Goal: Task Accomplishment & Management: Use online tool/utility

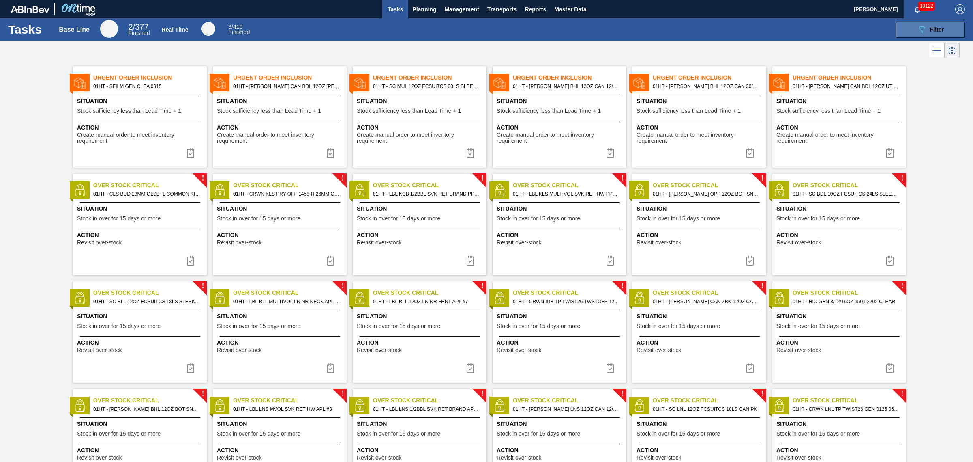
click at [938, 31] on span "Filter" at bounding box center [937, 29] width 14 height 6
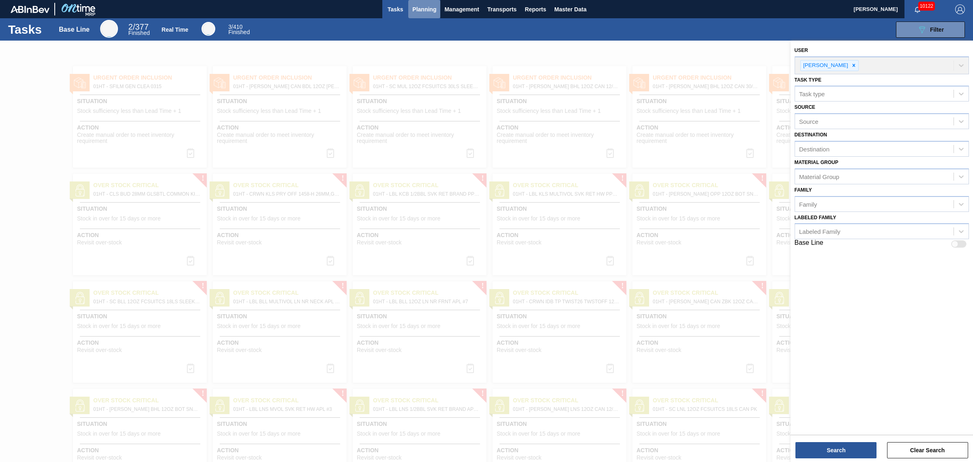
click at [429, 10] on span "Planning" at bounding box center [424, 9] width 24 height 10
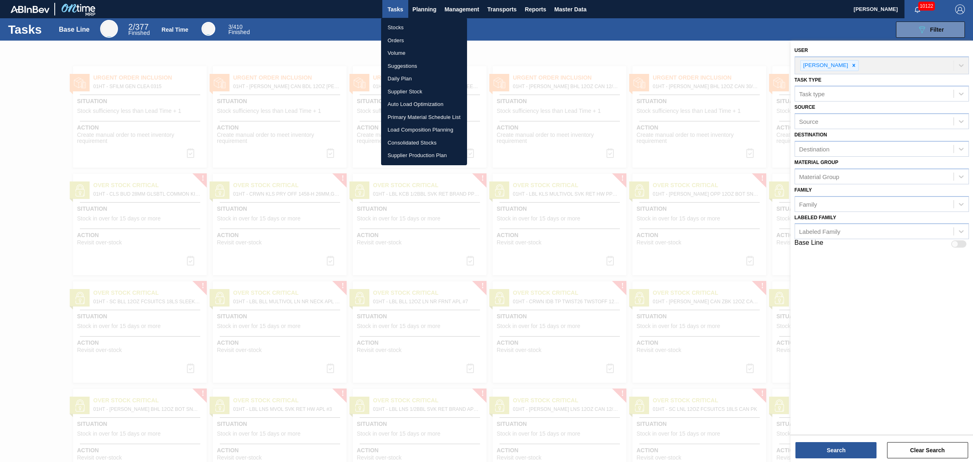
click at [406, 66] on li "Suggestions" at bounding box center [424, 66] width 86 height 13
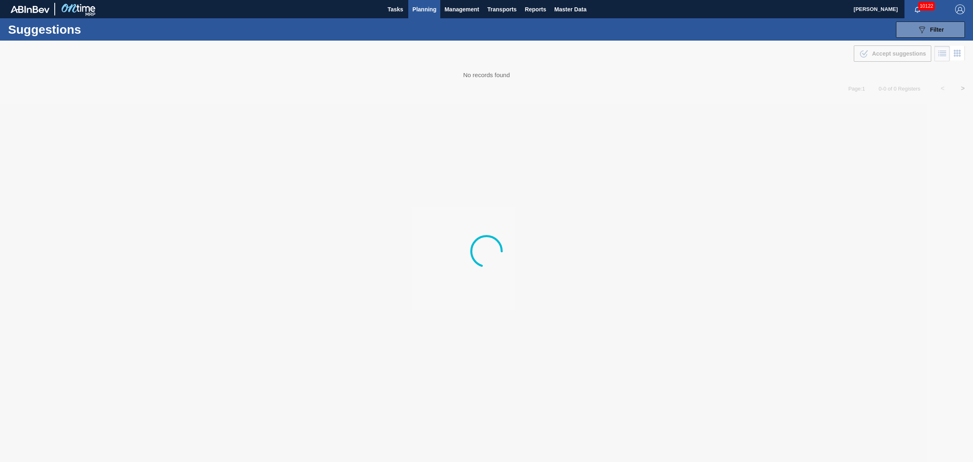
type from "[DATE]"
type to "09/05/2025"
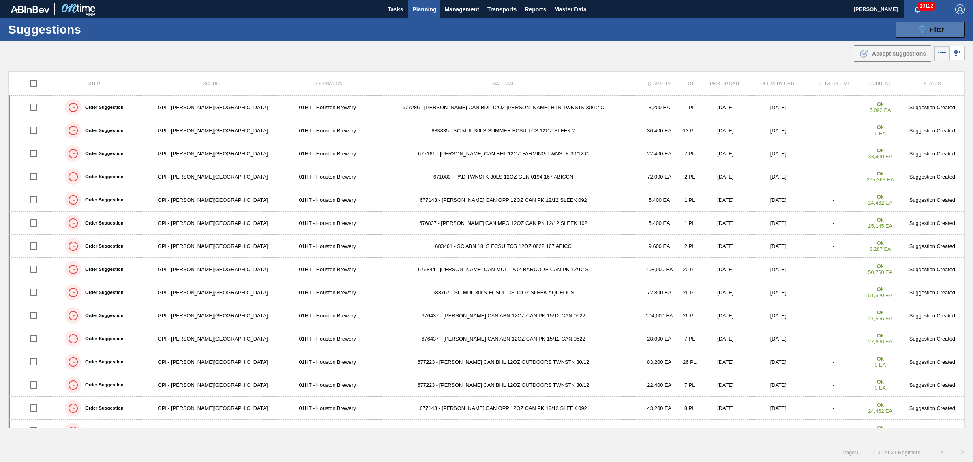
click at [926, 33] on div "089F7B8B-B2A5-4AFE-B5C0-19BA573D28AC Filter" at bounding box center [930, 30] width 27 height 10
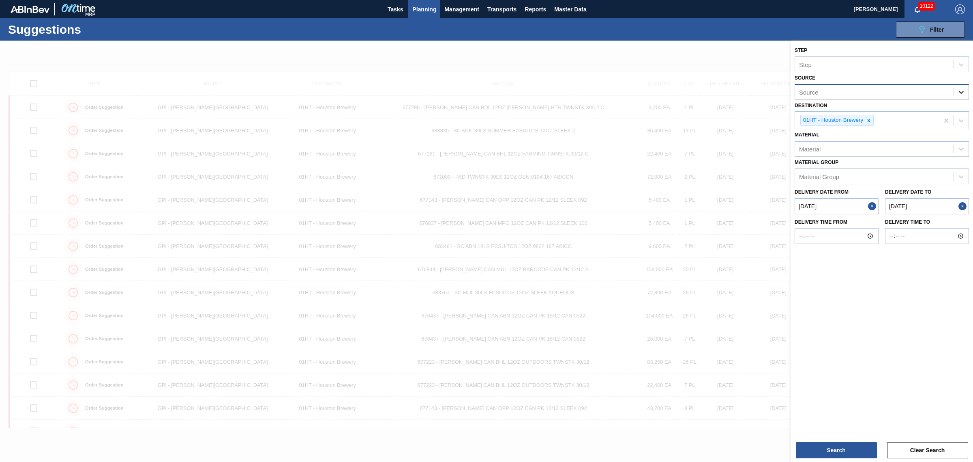
click at [960, 91] on icon at bounding box center [961, 92] width 5 height 3
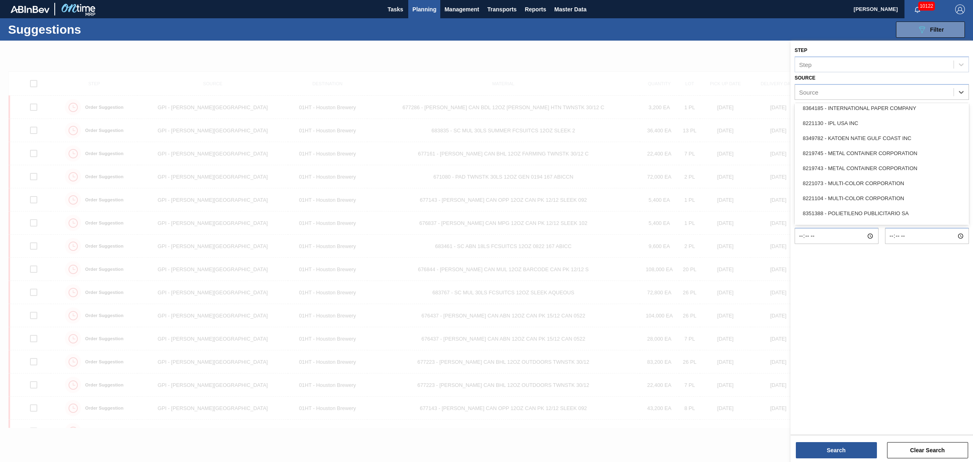
scroll to position [347, 0]
click at [833, 216] on div "8219776 - WESTROCK COMPANY - FOLDING CAR" at bounding box center [882, 215] width 174 height 15
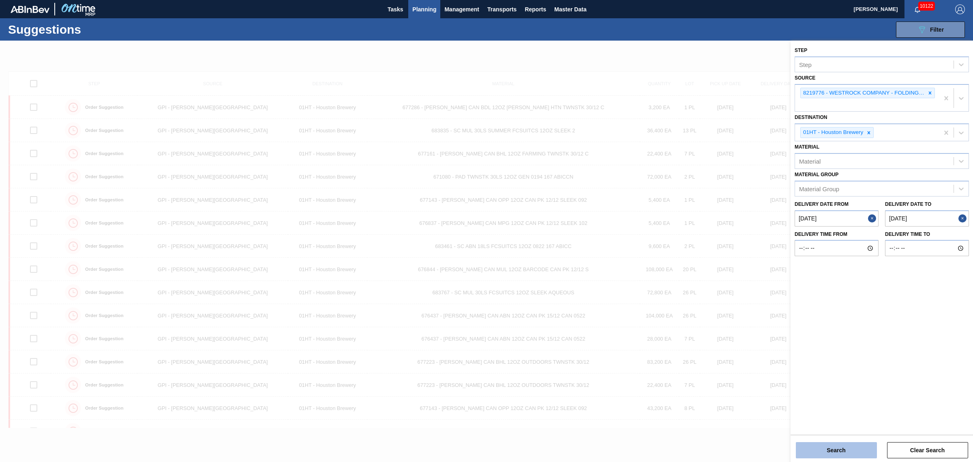
drag, startPoint x: 857, startPoint y: 447, endPoint x: 856, endPoint y: 443, distance: 4.2
click at [856, 443] on button "Search" at bounding box center [836, 450] width 81 height 16
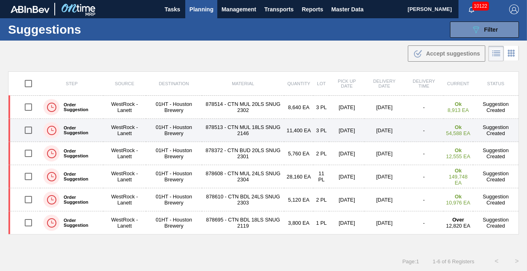
click at [129, 128] on td "WestRock - Lanett" at bounding box center [124, 130] width 43 height 23
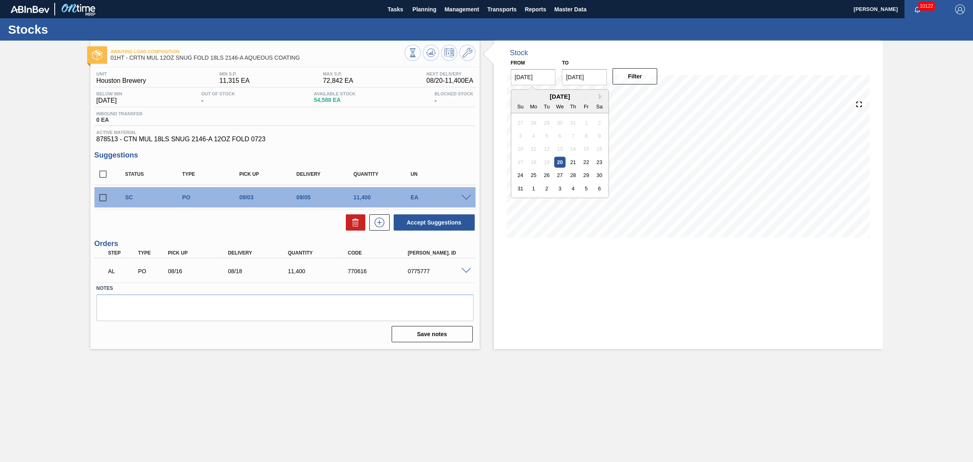
click at [524, 76] on input "[DATE]" at bounding box center [533, 77] width 45 height 16
click at [583, 82] on input "09/03/2025" at bounding box center [584, 77] width 45 height 16
click at [636, 120] on div "5" at bounding box center [637, 122] width 11 height 11
click at [599, 79] on input "09/05/2025" at bounding box center [584, 77] width 45 height 16
click at [631, 74] on button "Filter" at bounding box center [635, 76] width 45 height 16
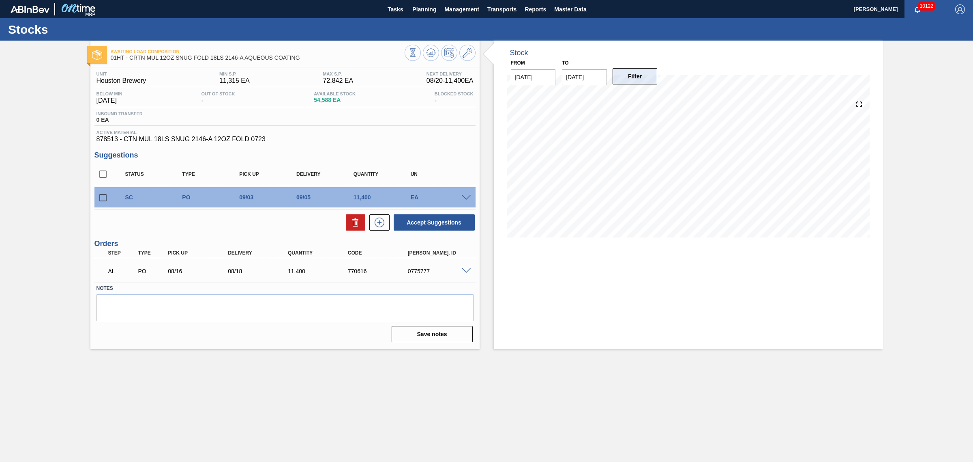
click at [642, 72] on button "Filter" at bounding box center [635, 76] width 45 height 16
click at [584, 79] on input "09/05/2025" at bounding box center [584, 77] width 45 height 16
click at [574, 134] on div "7" at bounding box center [571, 135] width 11 height 11
type input "[DATE]"
click at [647, 79] on button "Filter" at bounding box center [635, 76] width 45 height 16
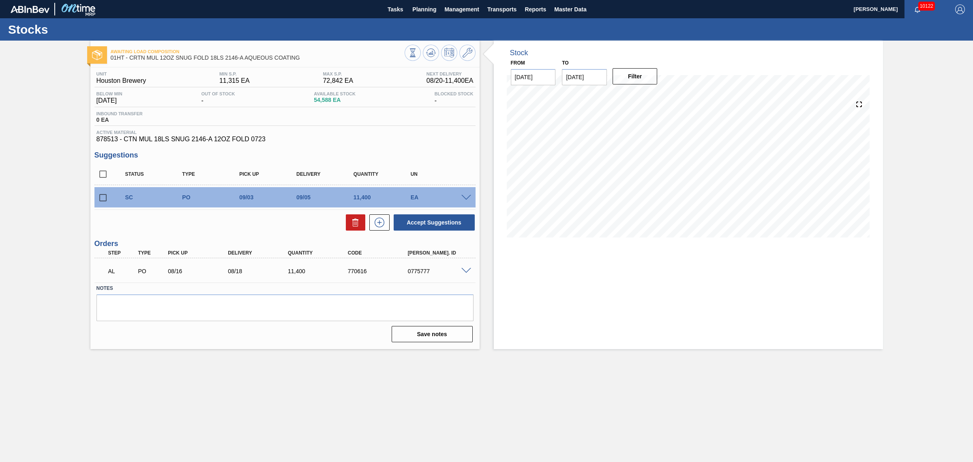
click at [102, 197] on input "checkbox" at bounding box center [102, 197] width 17 height 17
click at [445, 223] on button "Accept Suggestions" at bounding box center [434, 222] width 81 height 16
checkbox input "false"
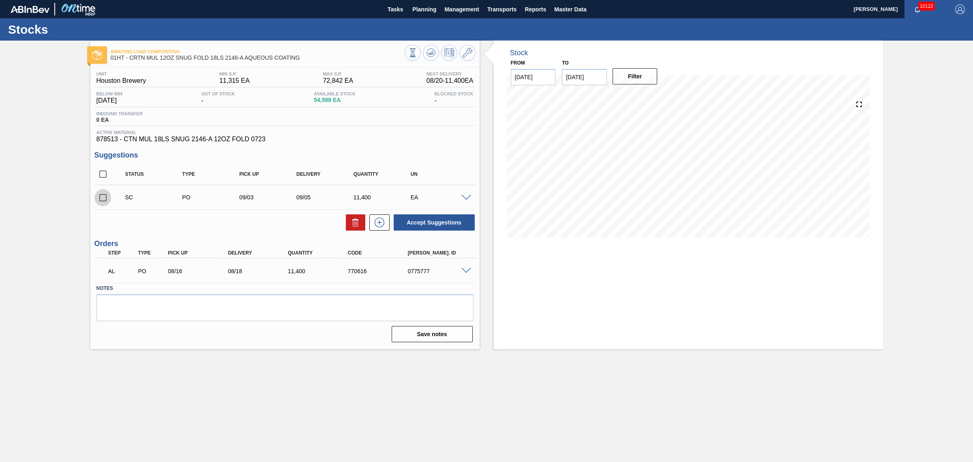
click at [103, 196] on input "checkbox" at bounding box center [102, 197] width 17 height 17
click at [439, 226] on button "Accept Suggestions" at bounding box center [434, 222] width 81 height 16
checkbox input "false"
click at [433, 7] on span "Planning" at bounding box center [424, 9] width 24 height 10
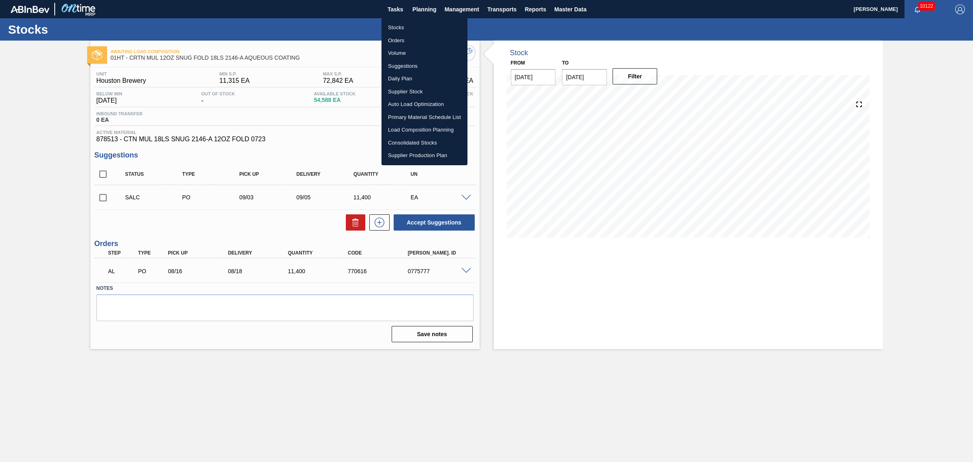
click at [422, 129] on li "Load Composition Planning" at bounding box center [425, 129] width 86 height 13
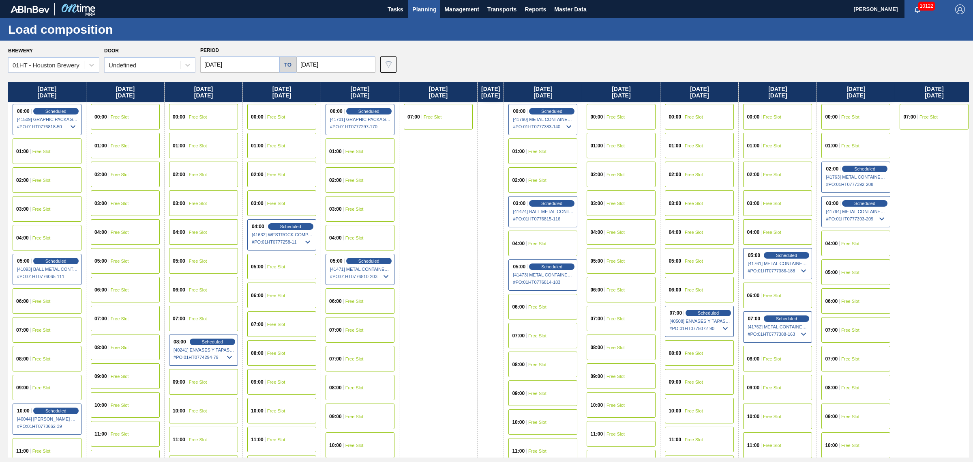
click at [31, 146] on div "01:00 Free Slot" at bounding box center [47, 151] width 69 height 26
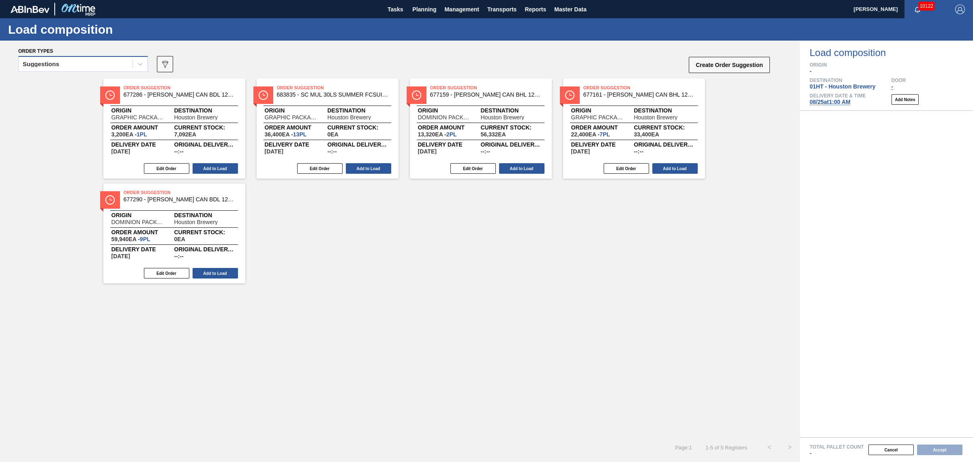
click at [82, 61] on div "Suggestions" at bounding box center [76, 64] width 114 height 12
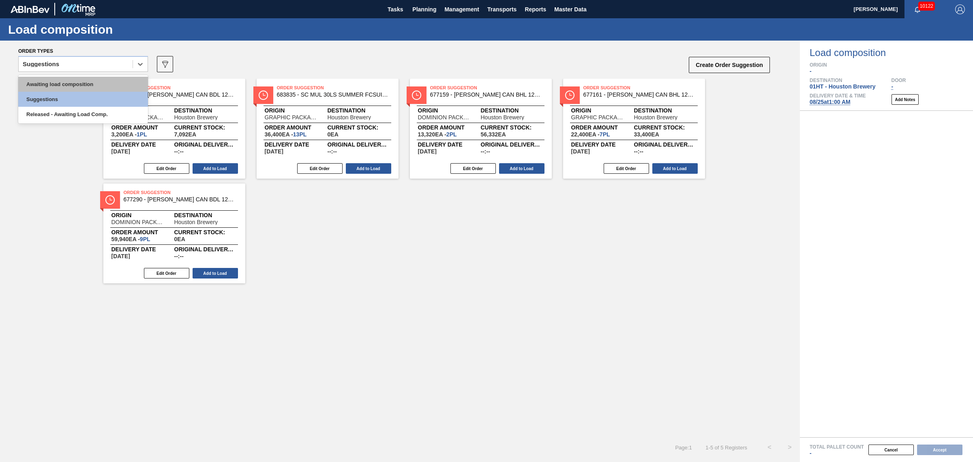
click at [77, 77] on div "Awaiting load composition" at bounding box center [83, 84] width 130 height 15
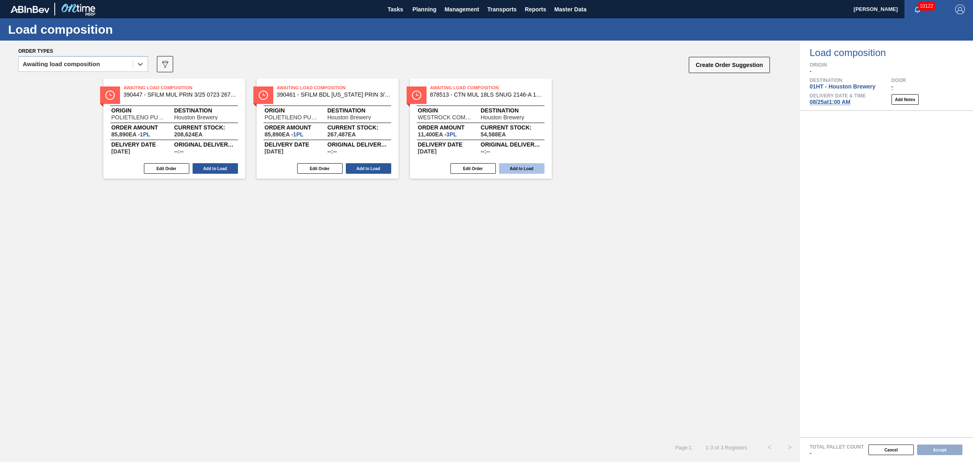
click at [538, 167] on button "Add to Load" at bounding box center [521, 168] width 45 height 11
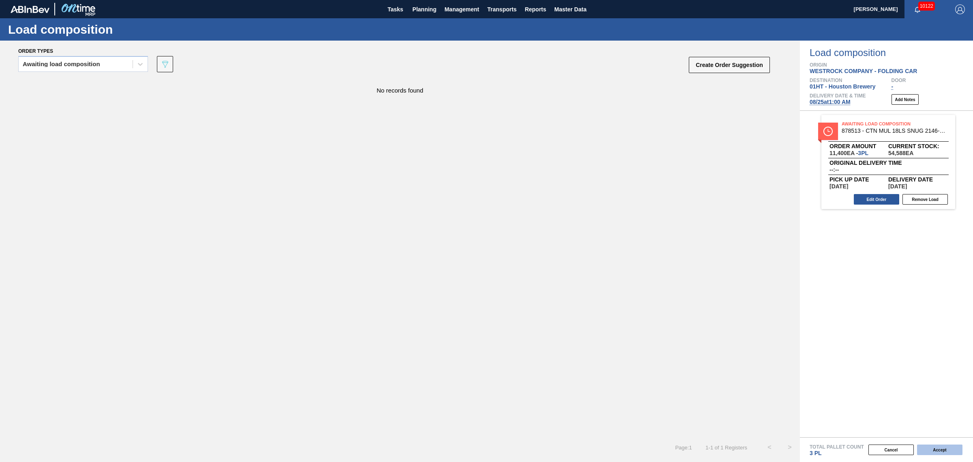
click at [938, 449] on button "Accept" at bounding box center [939, 449] width 45 height 11
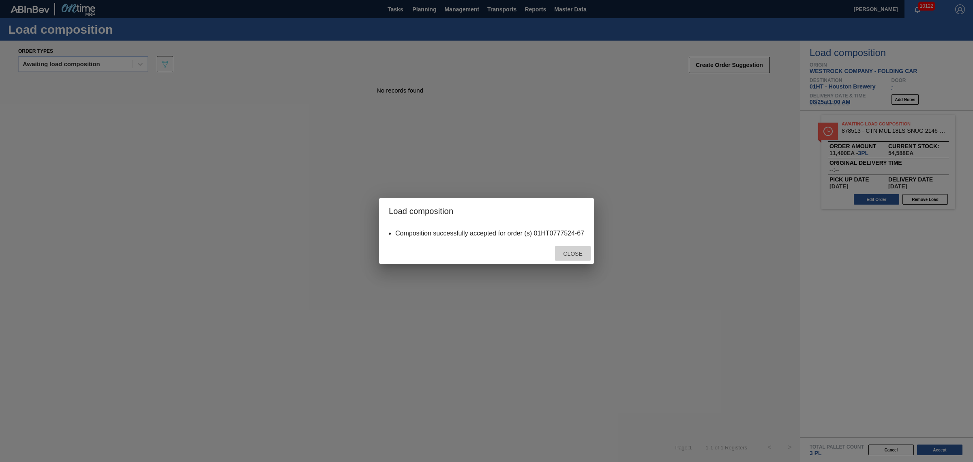
click at [579, 248] on div "Close" at bounding box center [573, 253] width 36 height 15
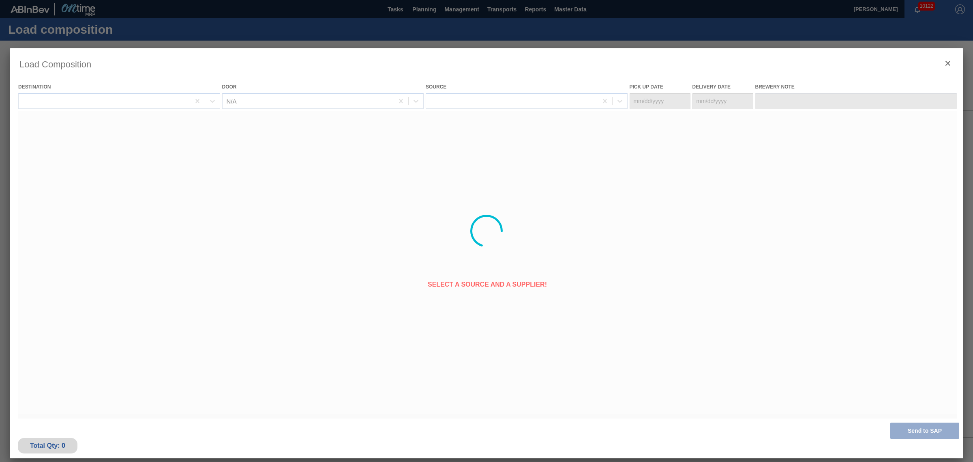
type Date "08/23/2025"
type Date "[DATE]"
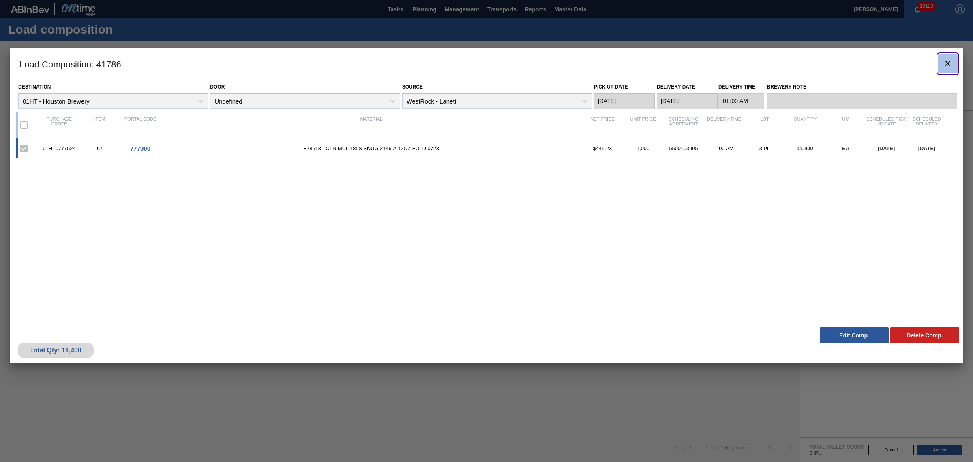
click at [952, 63] on icon "botão de ícone" at bounding box center [948, 63] width 10 height 10
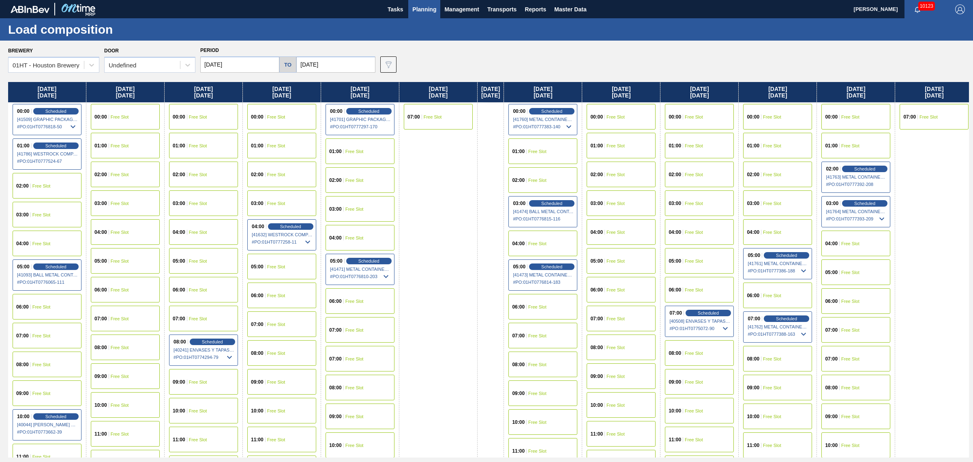
click at [421, 6] on span "Planning" at bounding box center [424, 9] width 24 height 10
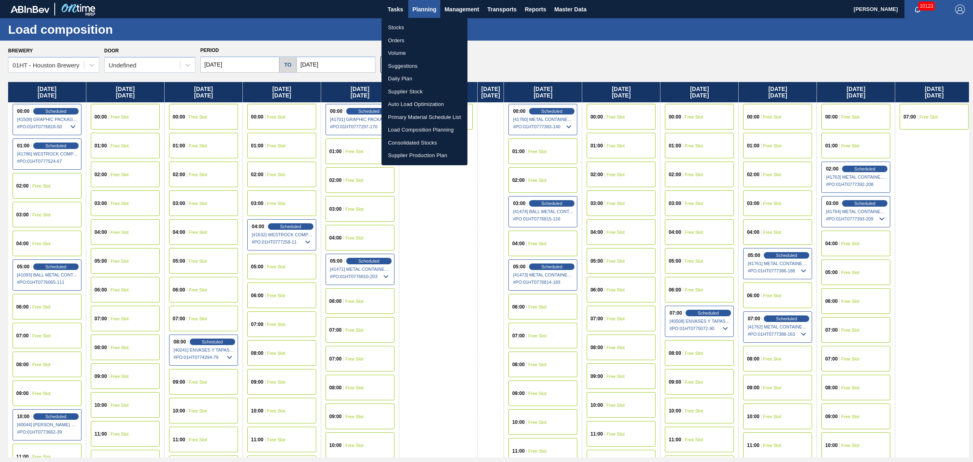
click at [406, 64] on li "Suggestions" at bounding box center [425, 66] width 86 height 13
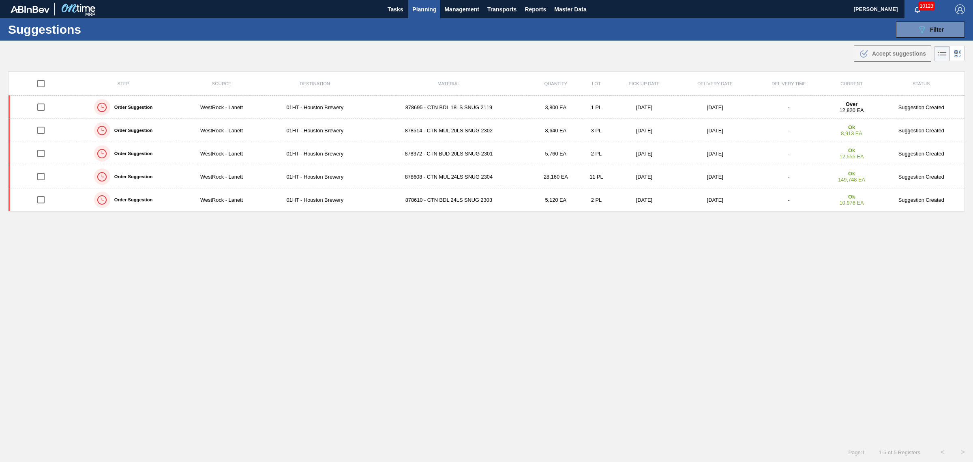
type from "[DATE]"
click at [934, 29] on span "Filter" at bounding box center [937, 29] width 14 height 6
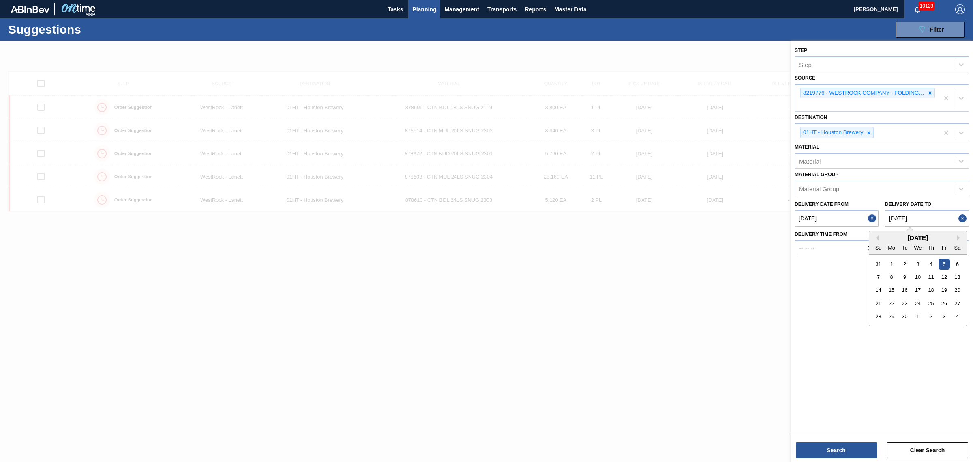
click at [917, 217] on to "09/05/2025" at bounding box center [927, 218] width 84 height 16
click at [904, 276] on div "9" at bounding box center [905, 276] width 11 height 11
type to "09/09/2025"
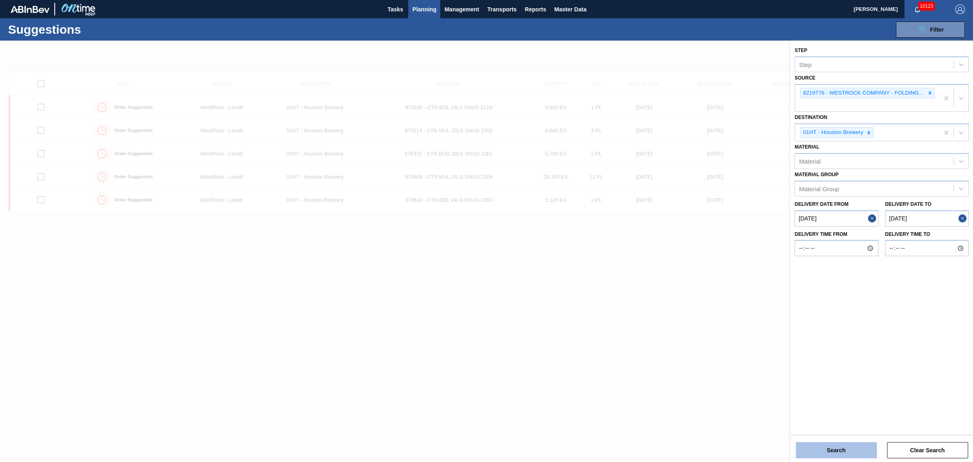
click at [840, 446] on button "Search" at bounding box center [836, 450] width 81 height 16
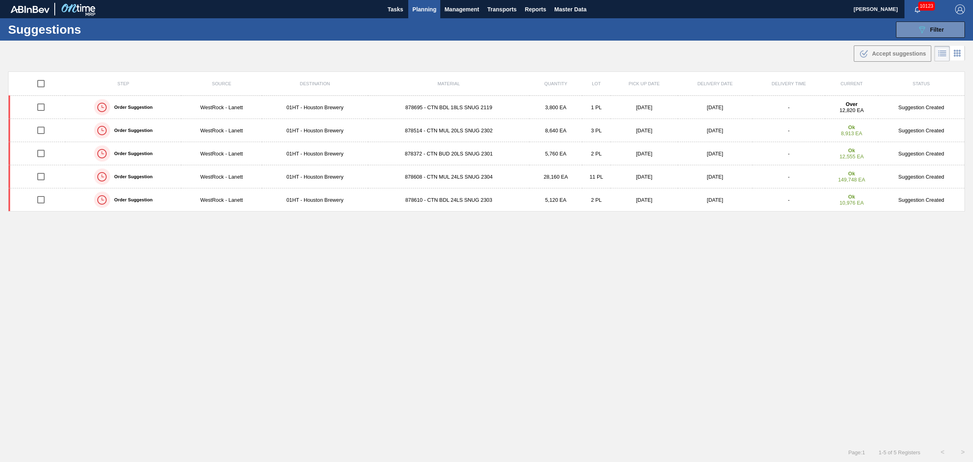
click at [418, 3] on button "Planning" at bounding box center [424, 9] width 32 height 18
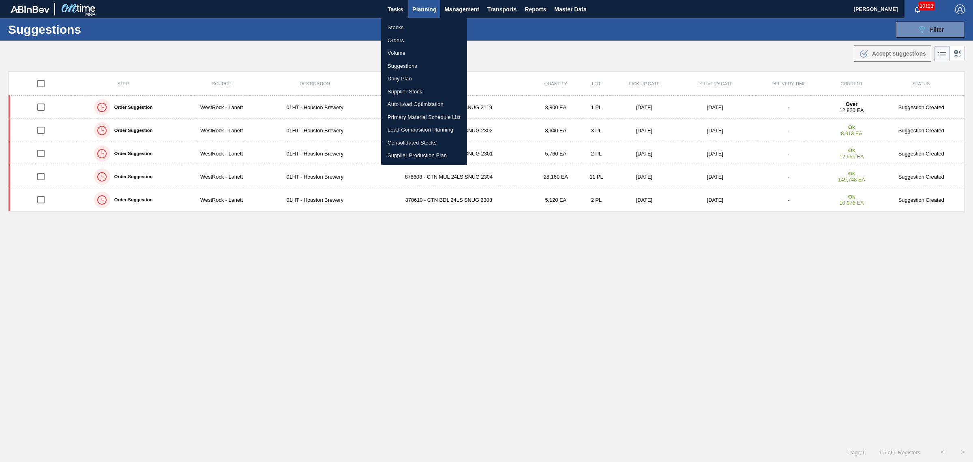
click at [395, 24] on li "Stocks" at bounding box center [424, 27] width 86 height 13
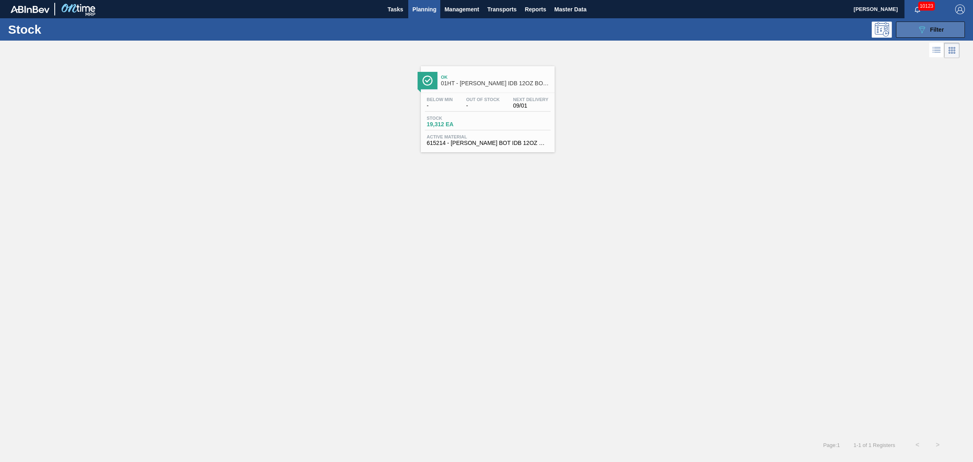
click at [945, 31] on button "089F7B8B-B2A5-4AFE-B5C0-19BA573D28AC Filter" at bounding box center [930, 29] width 69 height 16
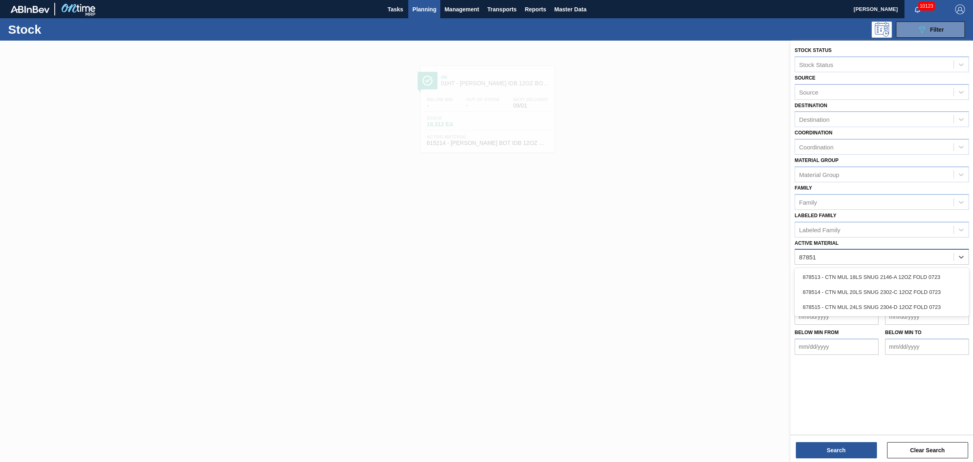
type Material "878513"
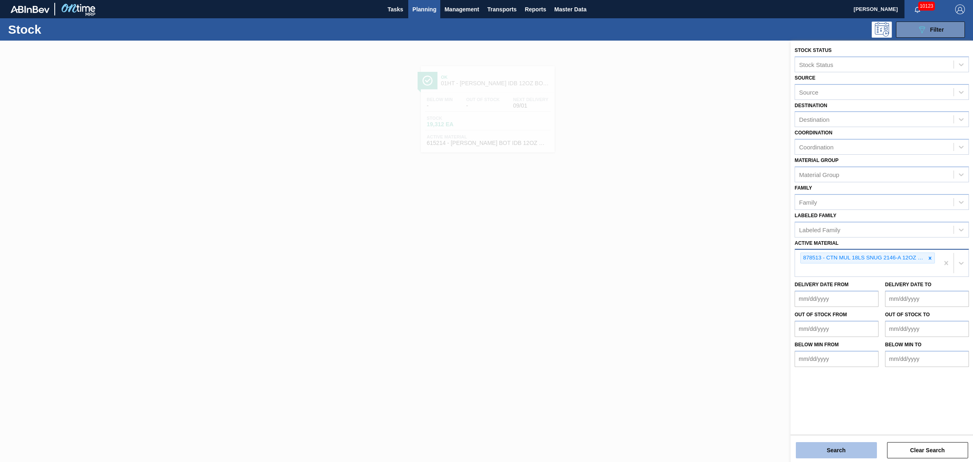
click at [828, 445] on button "Search" at bounding box center [836, 450] width 81 height 16
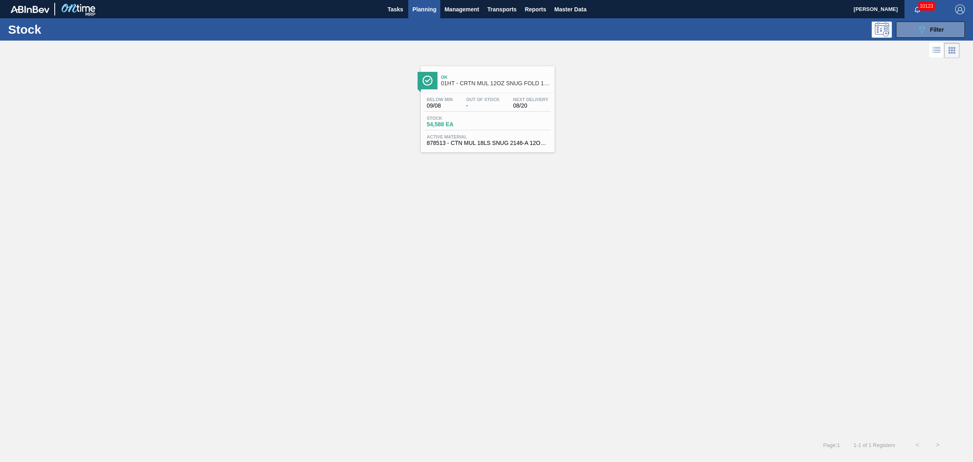
click at [534, 135] on span "Active Material" at bounding box center [488, 136] width 122 height 5
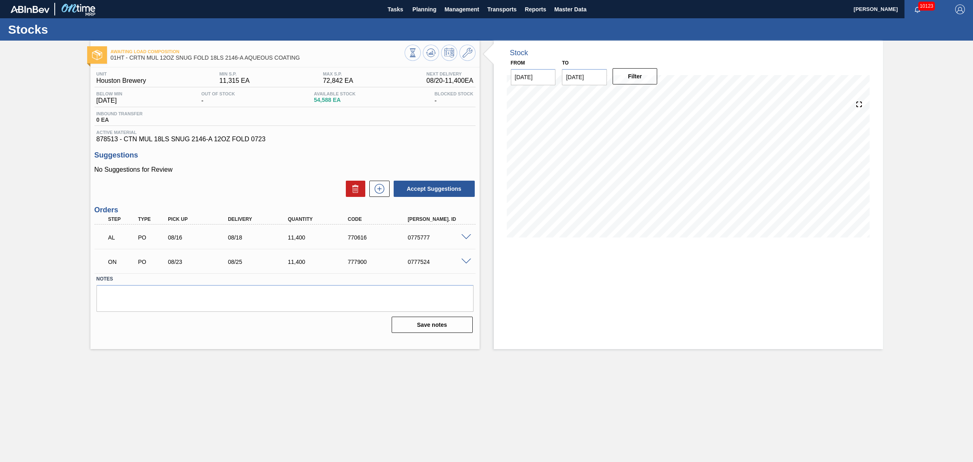
click at [466, 264] on span at bounding box center [467, 261] width 10 height 6
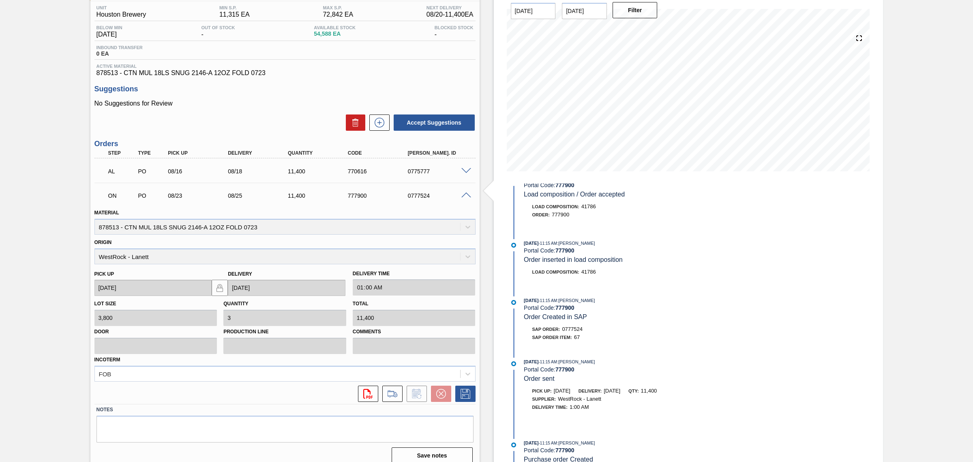
scroll to position [75, 0]
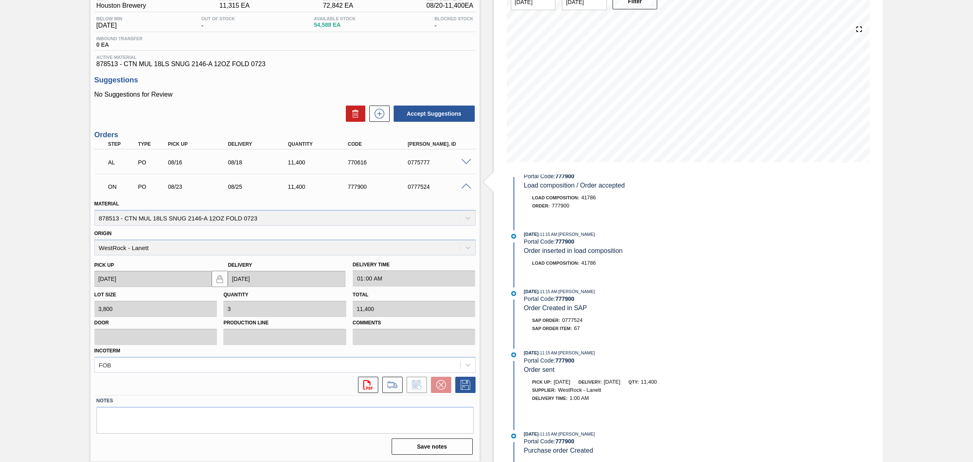
click at [463, 189] on span at bounding box center [467, 186] width 10 height 6
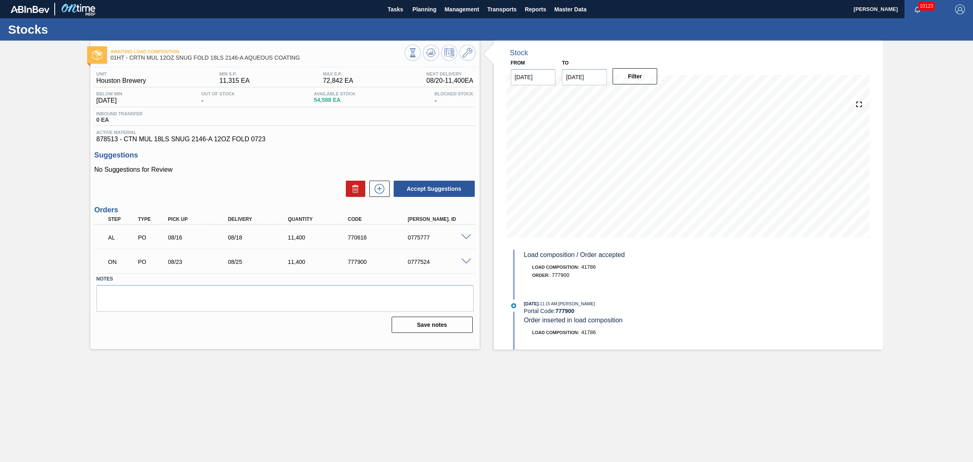
scroll to position [0, 0]
click at [430, 4] on span "Planning" at bounding box center [424, 9] width 24 height 10
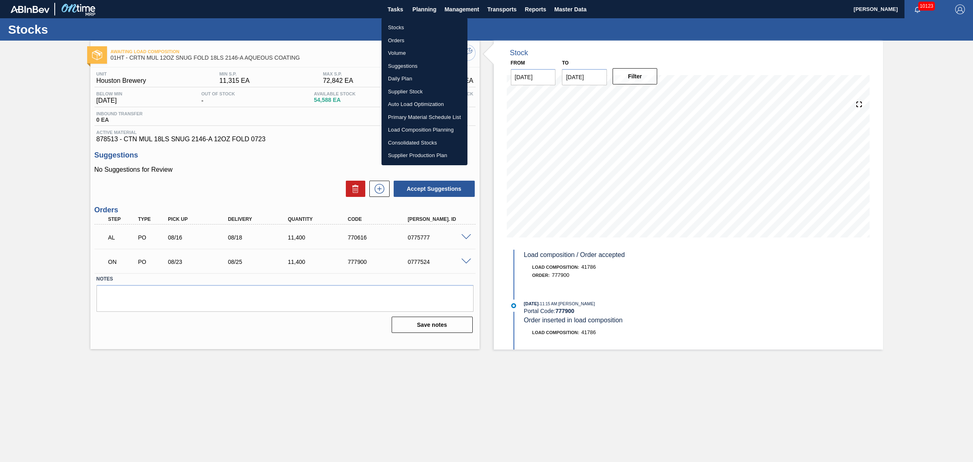
click at [412, 127] on li "Load Composition Planning" at bounding box center [425, 129] width 86 height 13
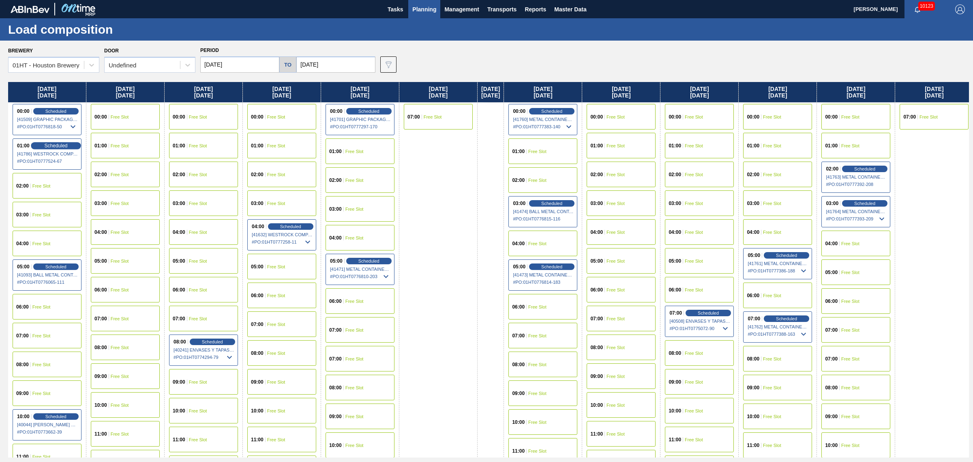
click at [55, 145] on span "Scheduled" at bounding box center [55, 145] width 23 height 5
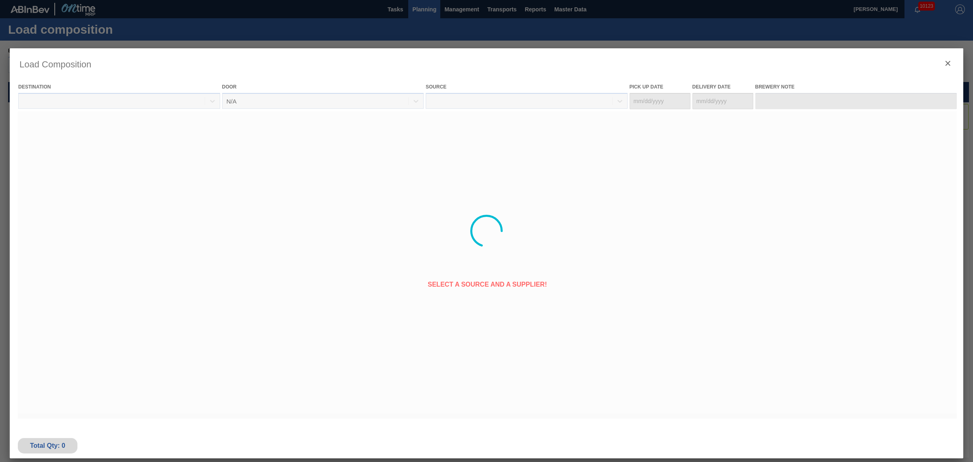
type Date "08/23/2025"
type Date "[DATE]"
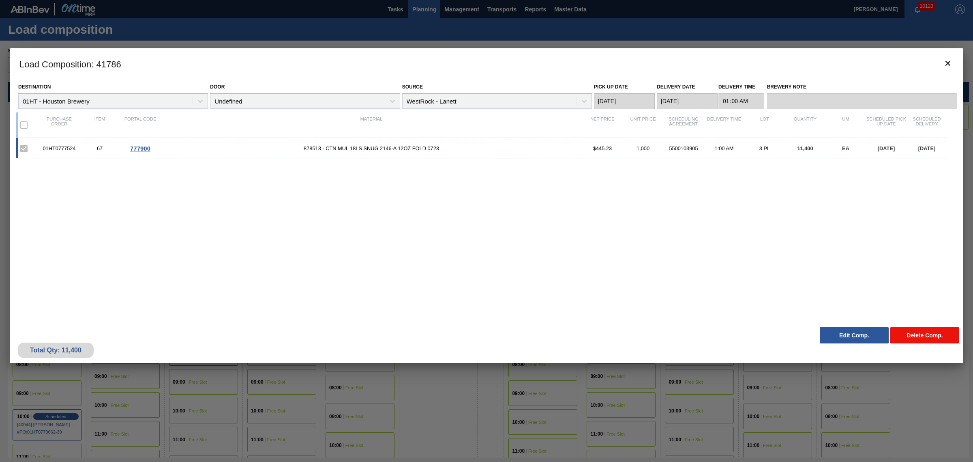
click at [919, 337] on button "Delete Comp." at bounding box center [925, 335] width 69 height 16
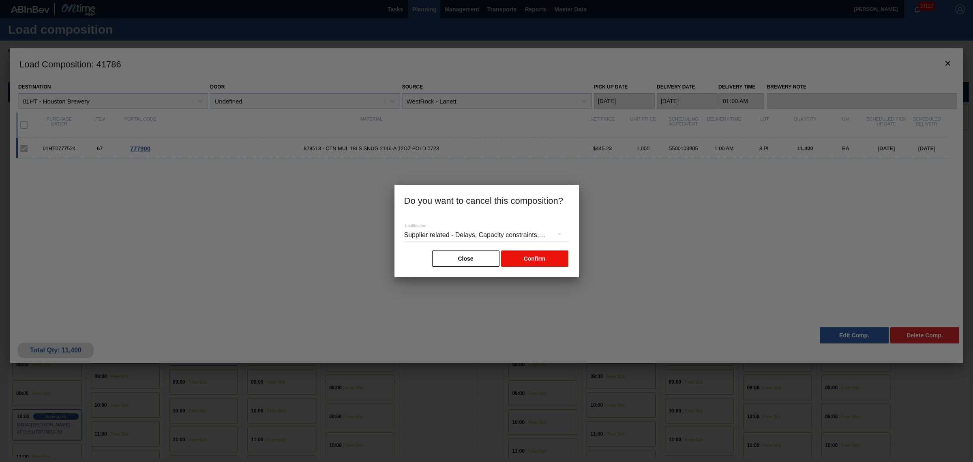
click at [526, 260] on button "Confirm" at bounding box center [534, 258] width 67 height 16
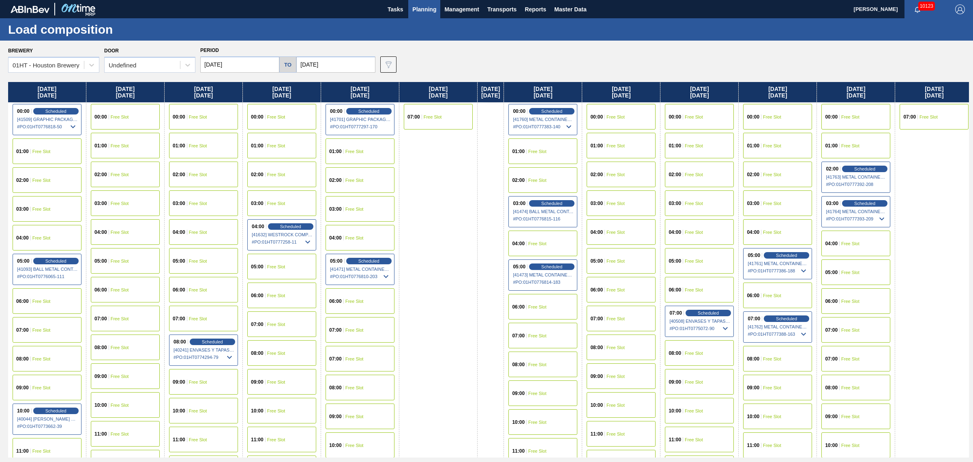
click at [421, 7] on span "Planning" at bounding box center [424, 9] width 24 height 10
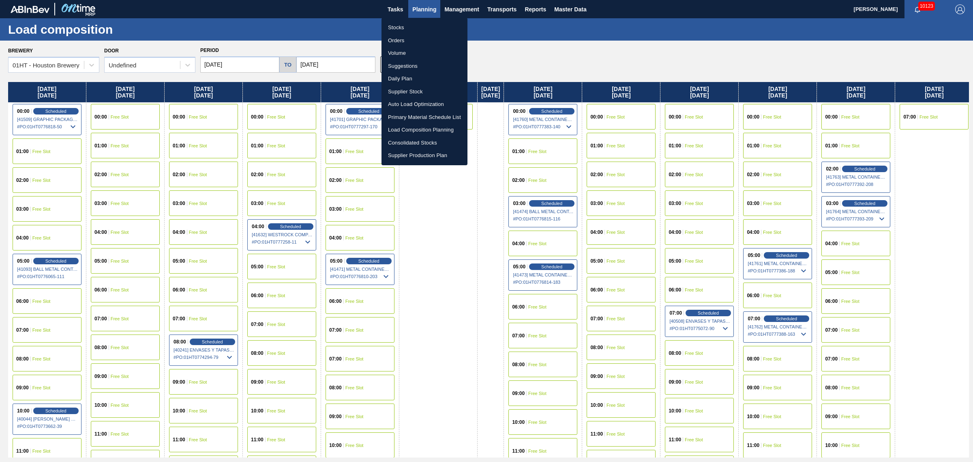
click at [398, 24] on li "Stocks" at bounding box center [425, 27] width 86 height 13
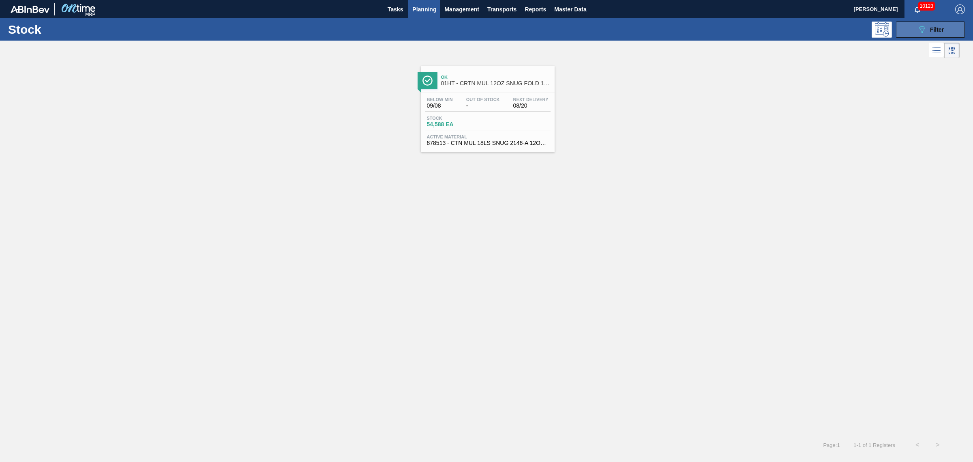
click at [923, 30] on icon at bounding box center [922, 29] width 6 height 7
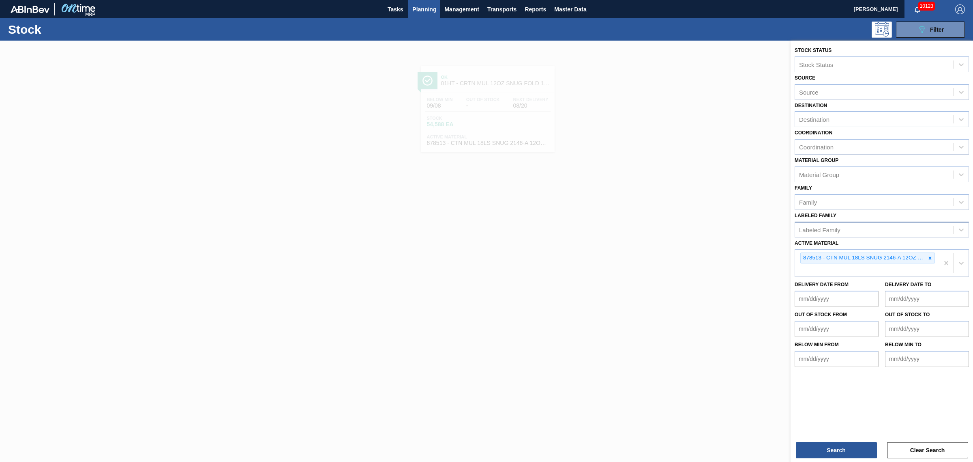
drag, startPoint x: 948, startPoint y: 261, endPoint x: 842, endPoint y: 222, distance: 112.6
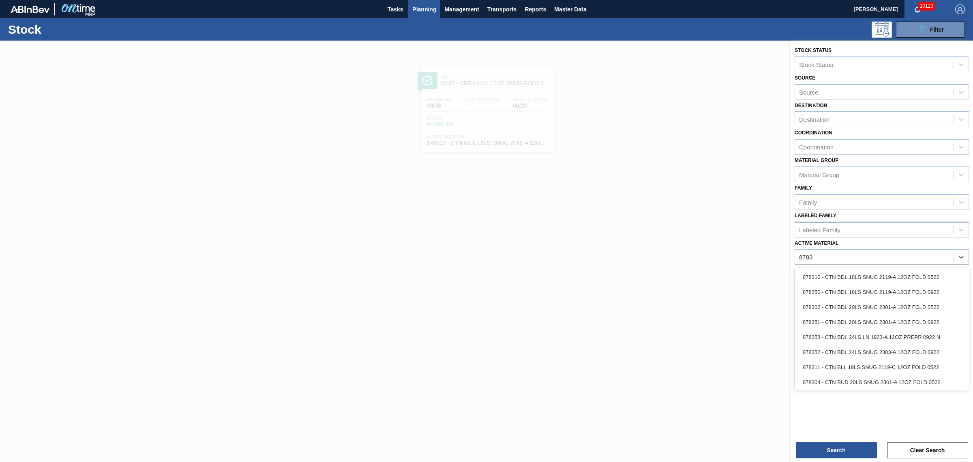
type Material "878317"
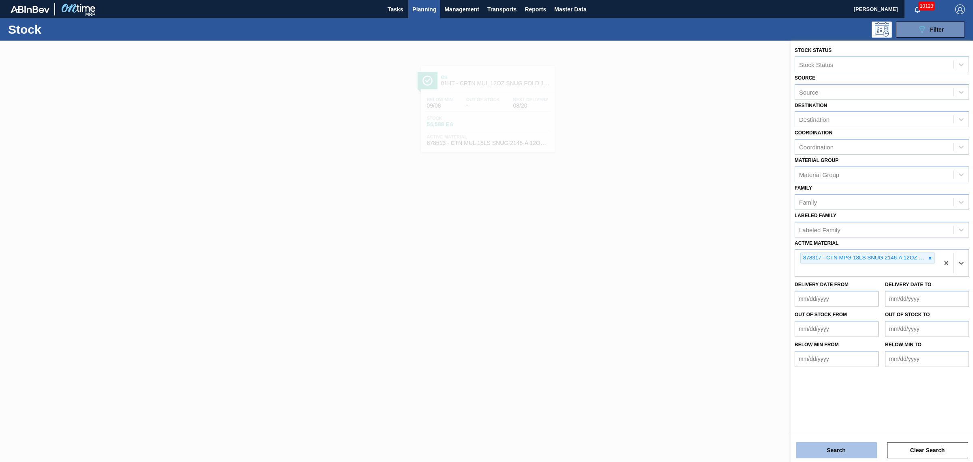
click at [833, 445] on button "Search" at bounding box center [836, 450] width 81 height 16
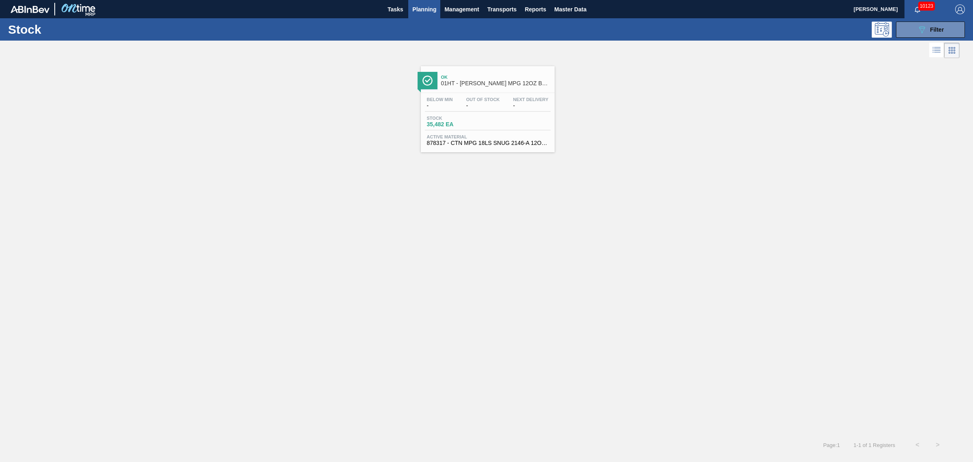
click at [436, 129] on div "Stock 35,482 EA" at bounding box center [488, 123] width 126 height 15
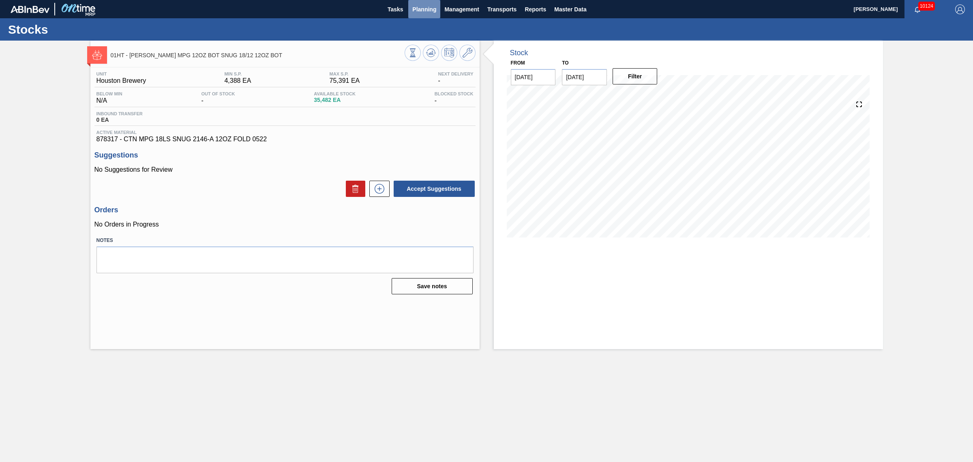
click at [432, 11] on span "Planning" at bounding box center [424, 9] width 24 height 10
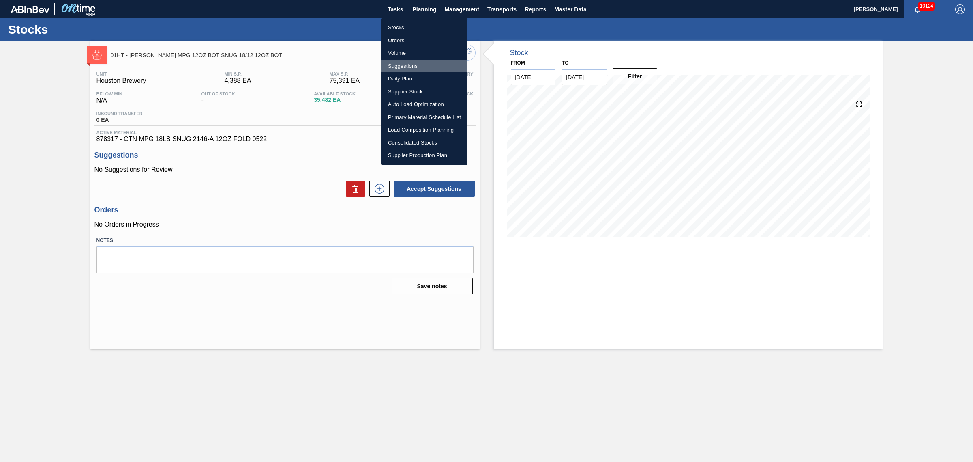
click at [400, 65] on li "Suggestions" at bounding box center [425, 66] width 86 height 13
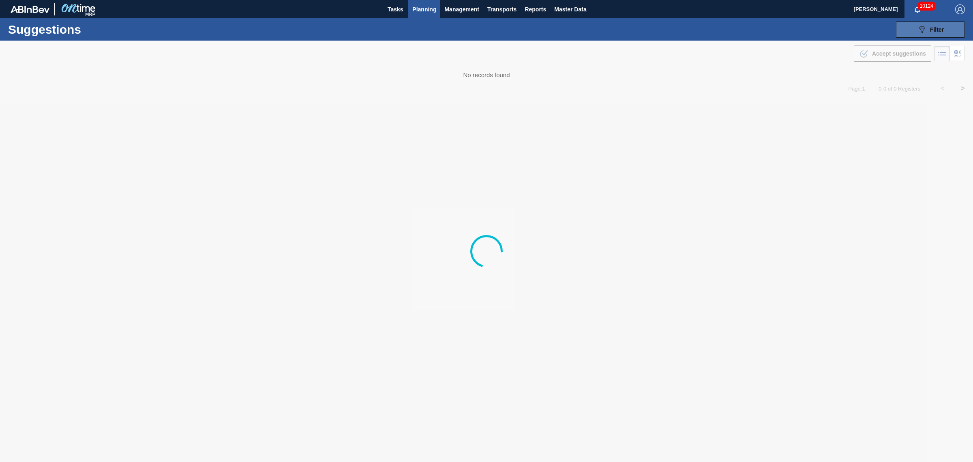
type from "[DATE]"
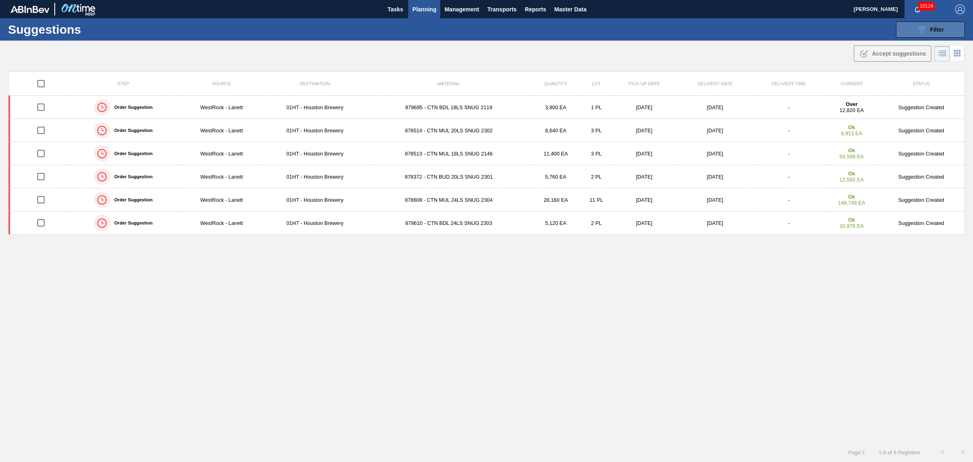
click at [929, 30] on div "089F7B8B-B2A5-4AFE-B5C0-19BA573D28AC Filter" at bounding box center [930, 30] width 27 height 10
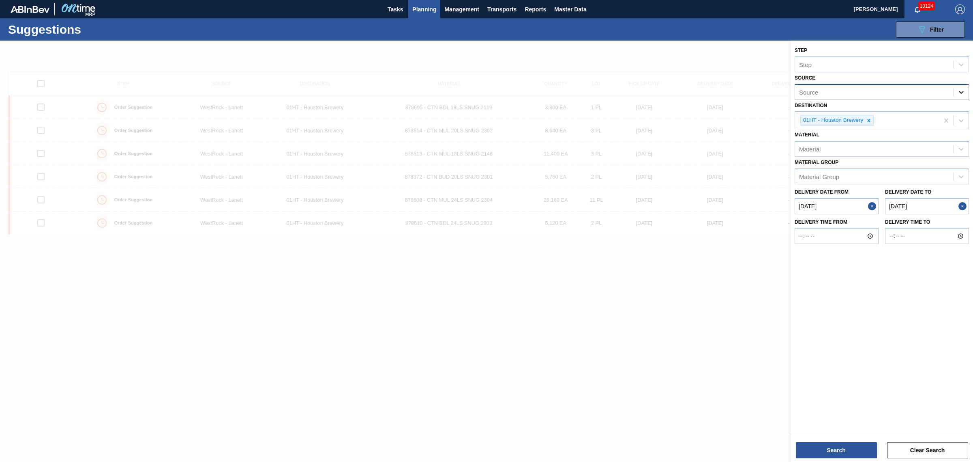
click at [962, 91] on icon at bounding box center [961, 92] width 5 height 3
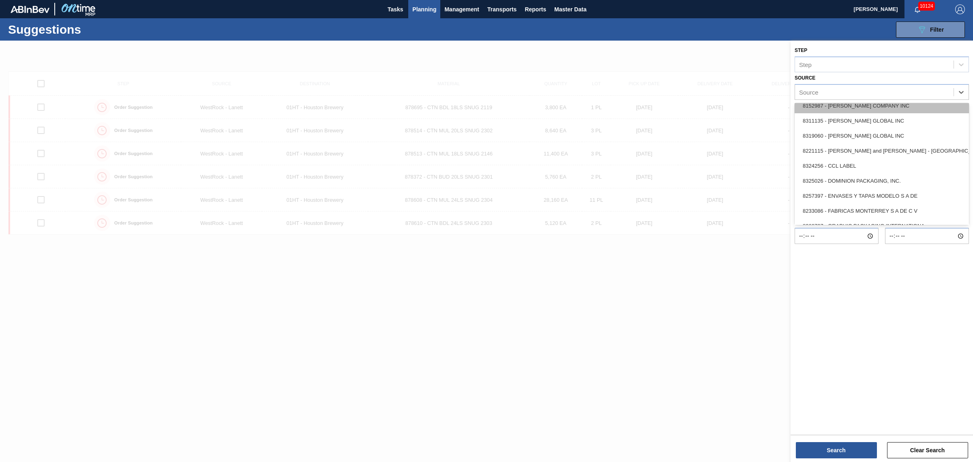
scroll to position [152, 0]
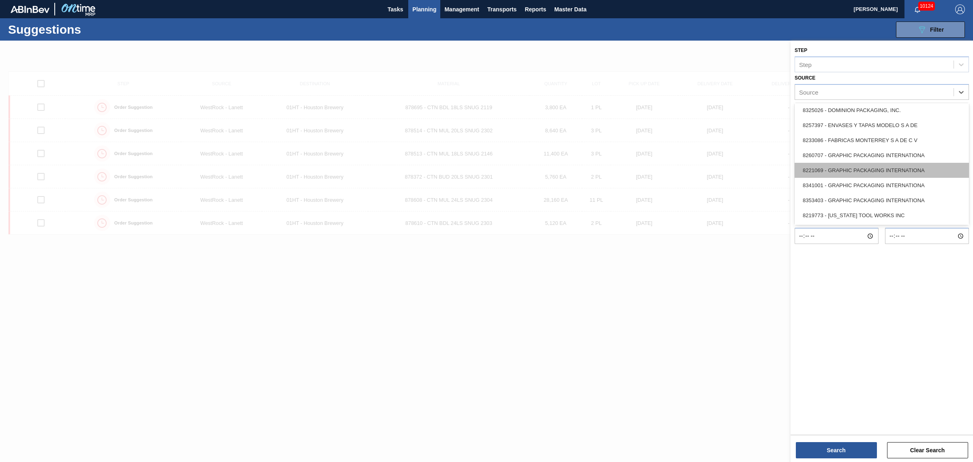
click at [869, 171] on div "8221069 - GRAPHIC PACKAGING INTERNATIONA" at bounding box center [882, 170] width 174 height 15
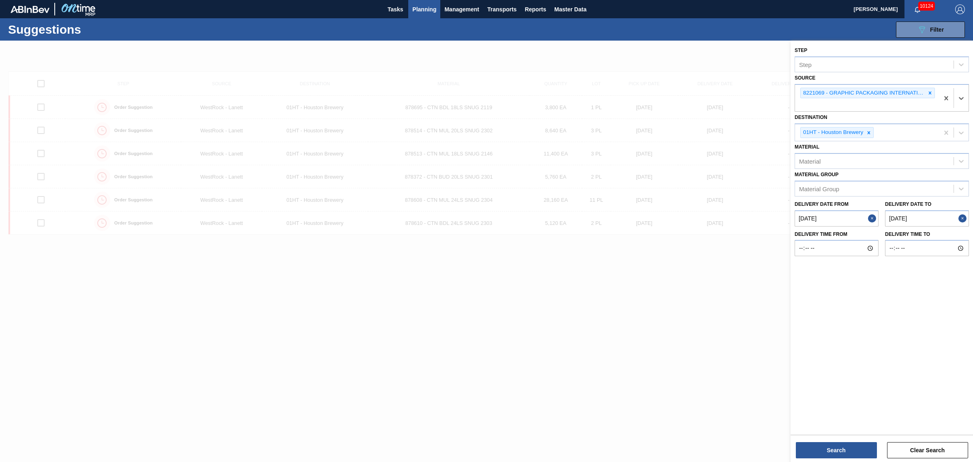
click at [911, 218] on to "09/09/2025" at bounding box center [927, 218] width 84 height 16
click at [876, 273] on div "7" at bounding box center [878, 276] width 11 height 11
type to "[DATE]"
click at [849, 449] on button "Search" at bounding box center [836, 450] width 81 height 16
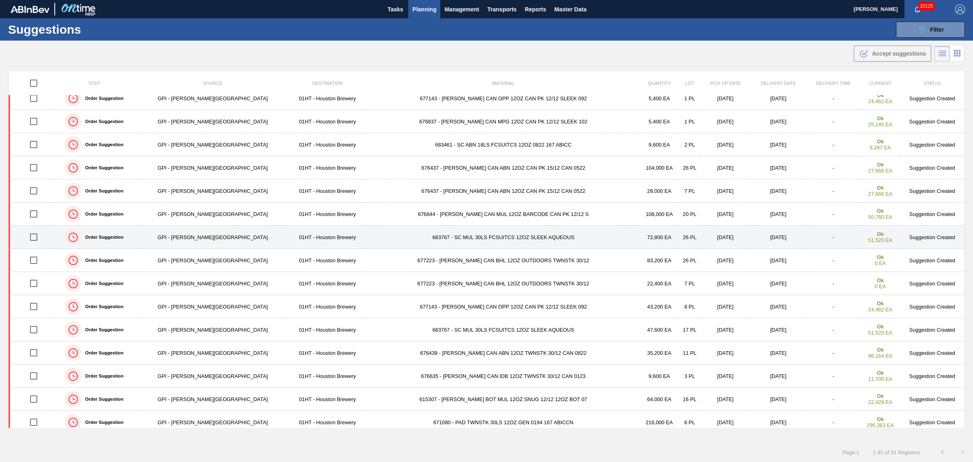
scroll to position [0, 0]
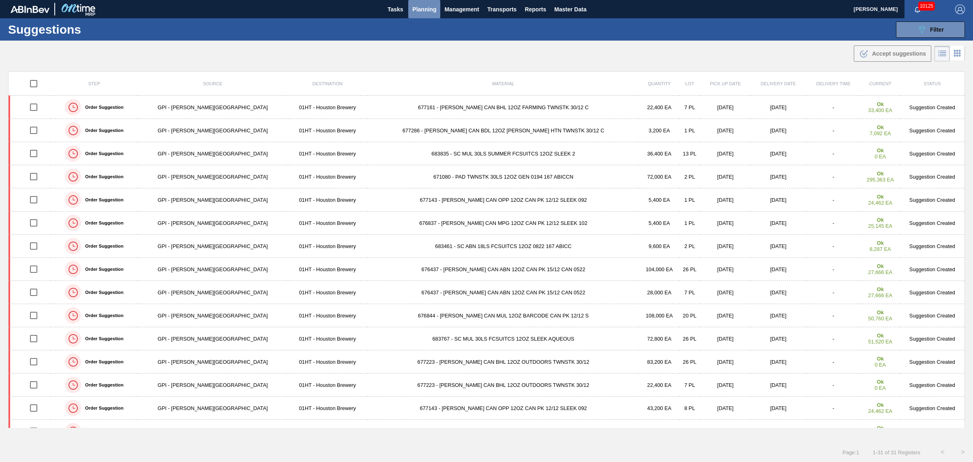
click at [430, 7] on span "Planning" at bounding box center [424, 9] width 24 height 10
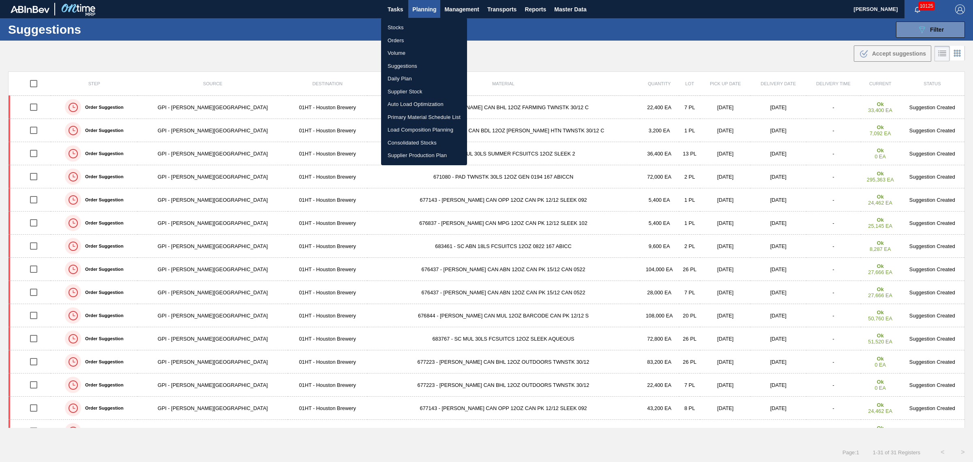
click at [394, 27] on li "Stocks" at bounding box center [424, 27] width 86 height 13
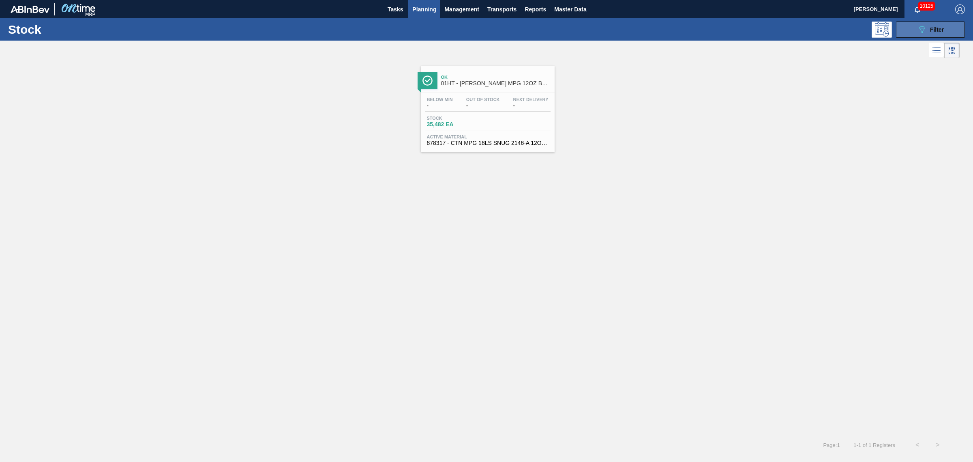
click at [927, 28] on icon "089F7B8B-B2A5-4AFE-B5C0-19BA573D28AC" at bounding box center [922, 30] width 10 height 10
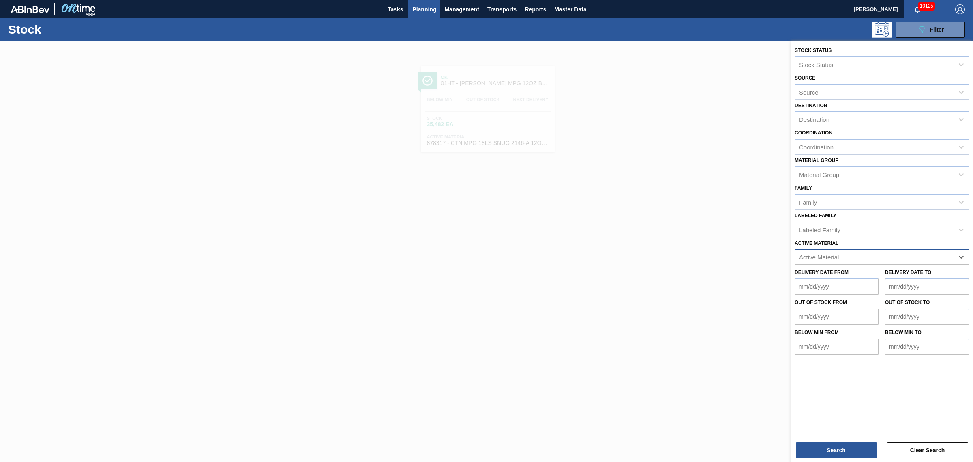
drag, startPoint x: 946, startPoint y: 260, endPoint x: 923, endPoint y: 246, distance: 27.3
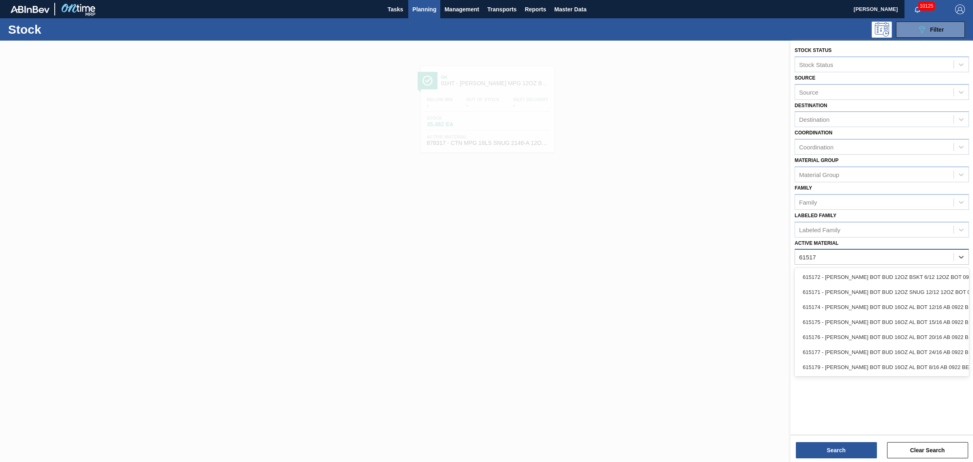
type Material "615179"
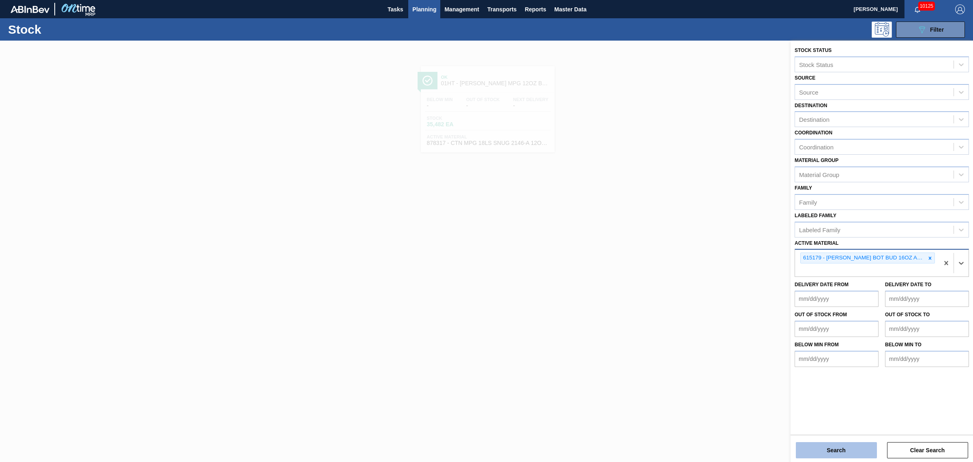
click at [834, 446] on button "Search" at bounding box center [836, 450] width 81 height 16
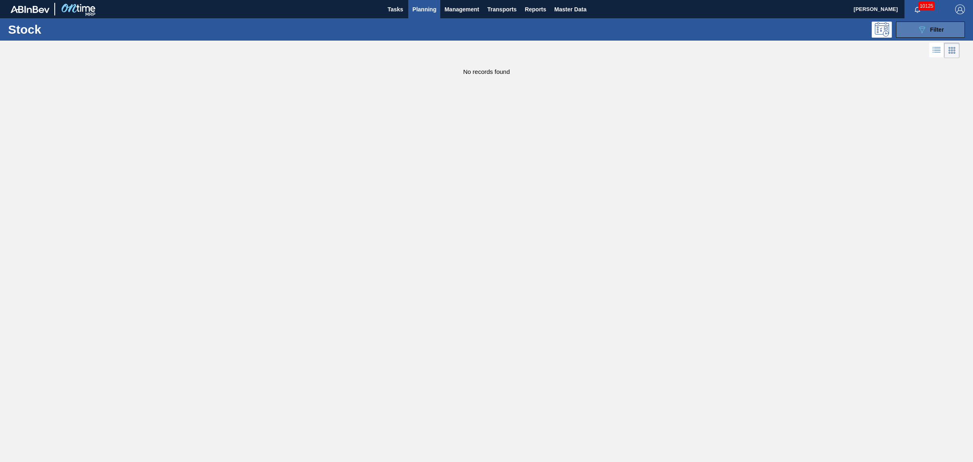
click at [940, 30] on span "Filter" at bounding box center [937, 29] width 14 height 6
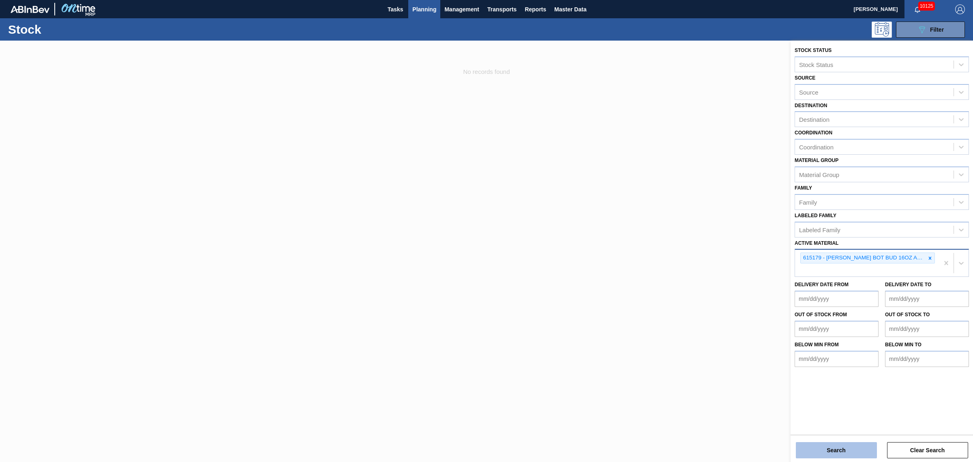
click at [861, 453] on button "Search" at bounding box center [836, 450] width 81 height 16
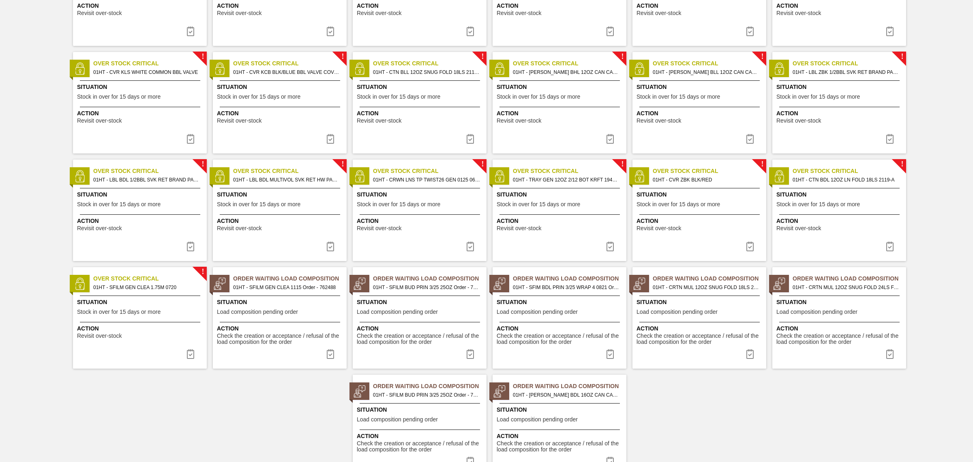
scroll to position [558, 0]
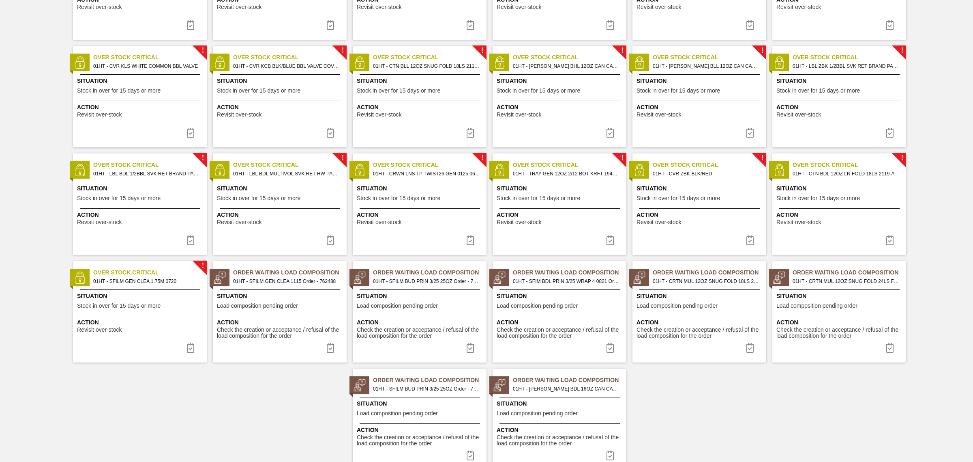
click at [290, 297] on span "Situation" at bounding box center [281, 296] width 128 height 9
